Goal: Task Accomplishment & Management: Use online tool/utility

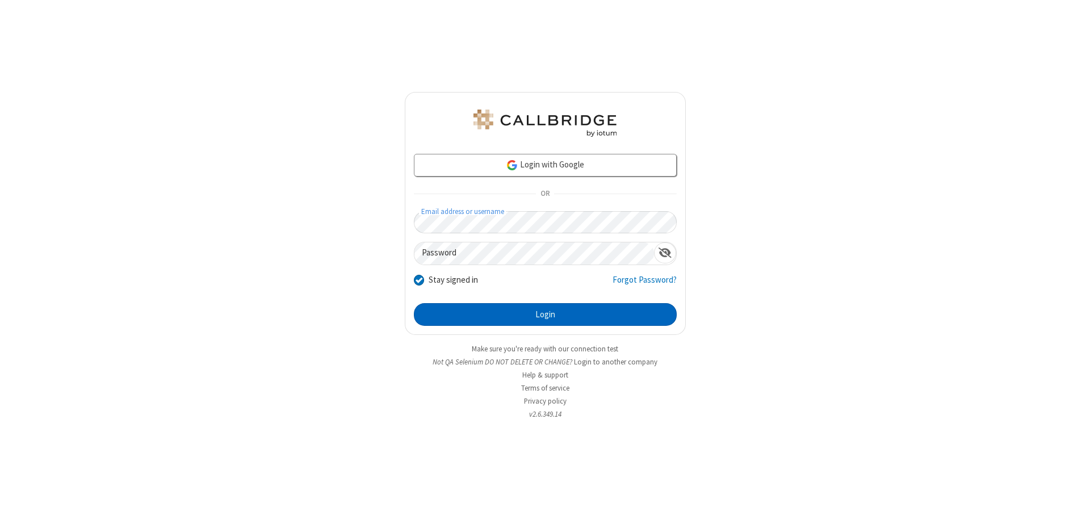
click at [545, 314] on button "Login" at bounding box center [545, 314] width 263 height 23
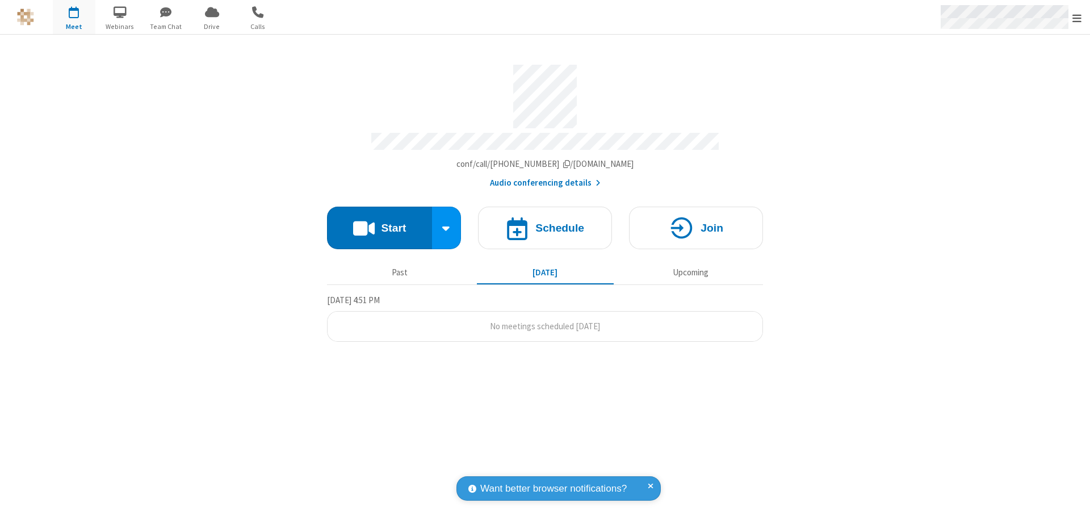
click at [1077, 18] on span "Open menu" at bounding box center [1076, 17] width 9 height 11
click at [212, 26] on span "Drive" at bounding box center [212, 27] width 43 height 10
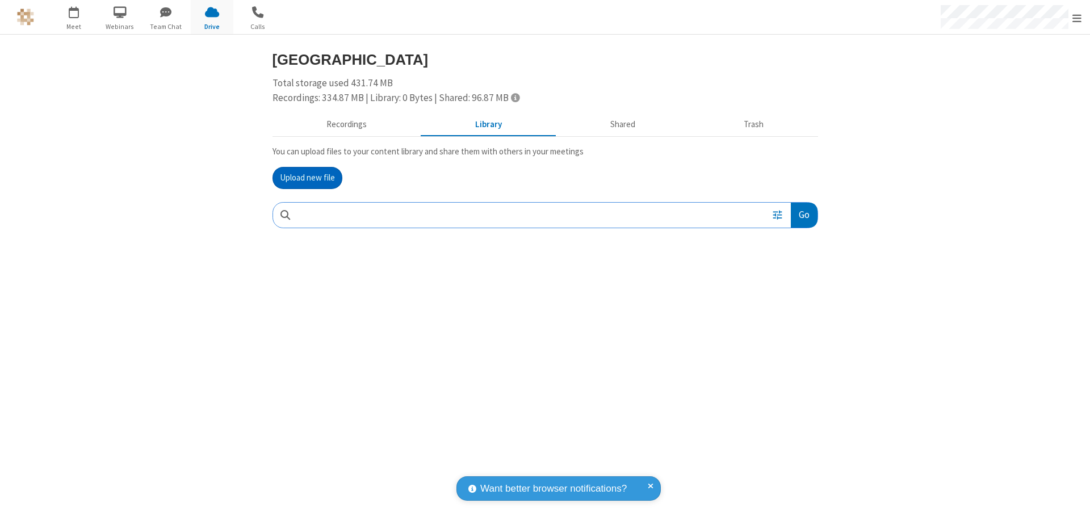
click at [307, 178] on button "Upload new file" at bounding box center [307, 178] width 70 height 23
click at [794, 289] on span "Move to trash" at bounding box center [795, 289] width 8 height 10
